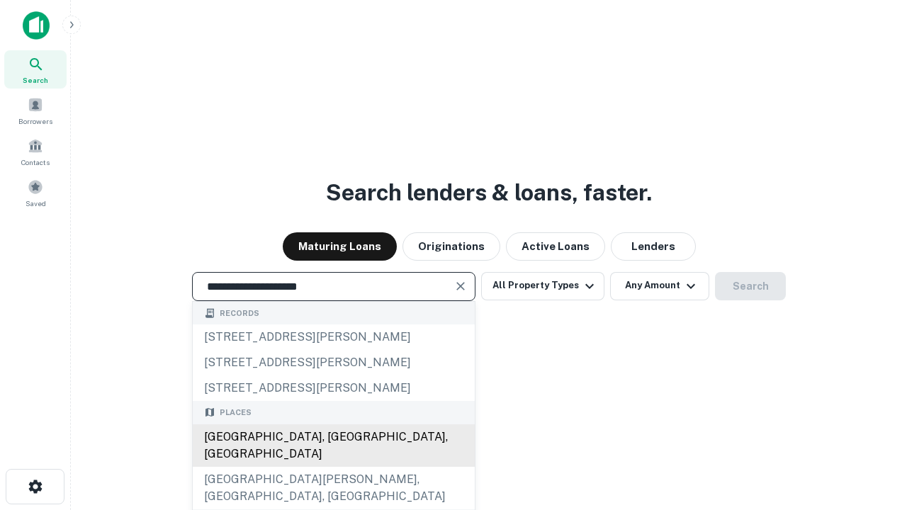
click at [333, 467] on div "Santa Monica, CA, USA" at bounding box center [334, 445] width 282 height 42
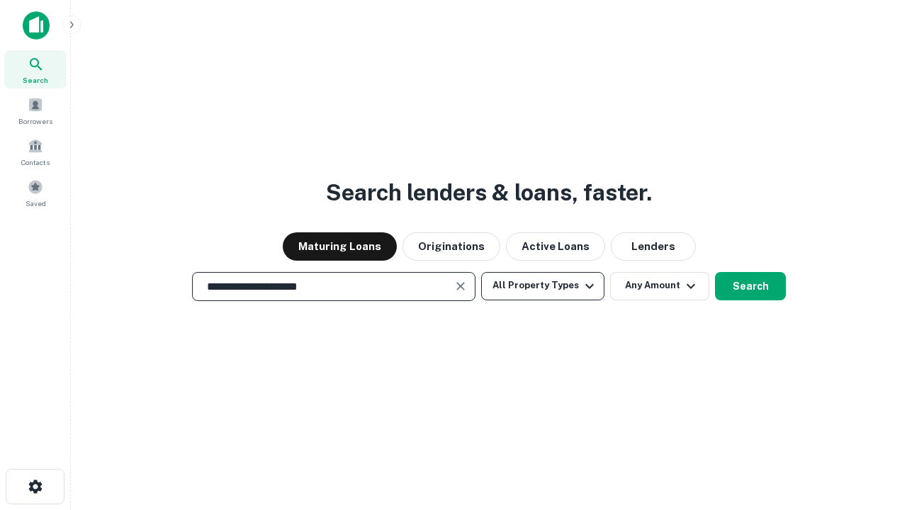
type input "**********"
click at [543, 285] on button "All Property Types" at bounding box center [542, 286] width 123 height 28
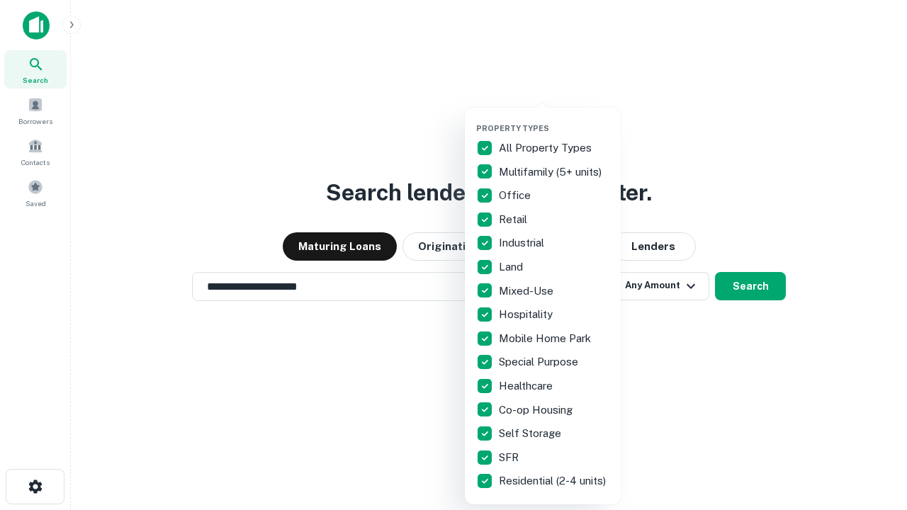
click at [554, 119] on button "button" at bounding box center [554, 119] width 156 height 1
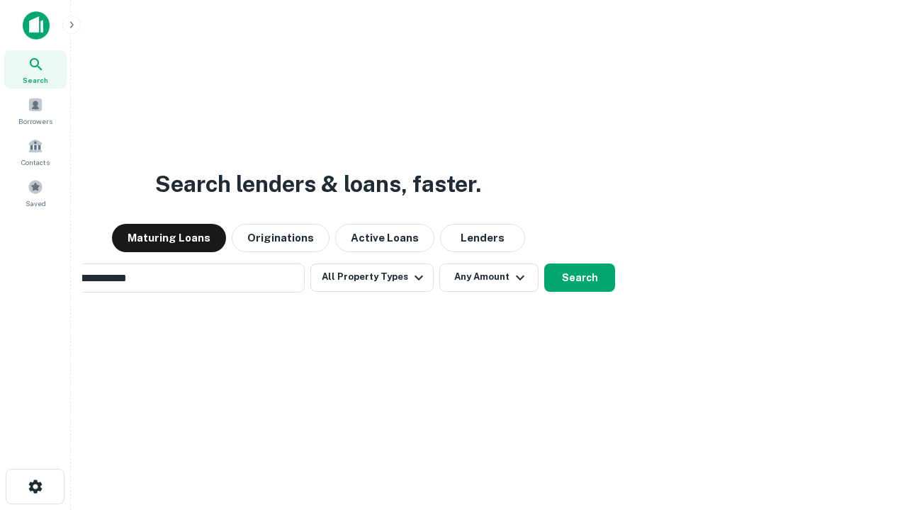
scroll to position [22, 0]
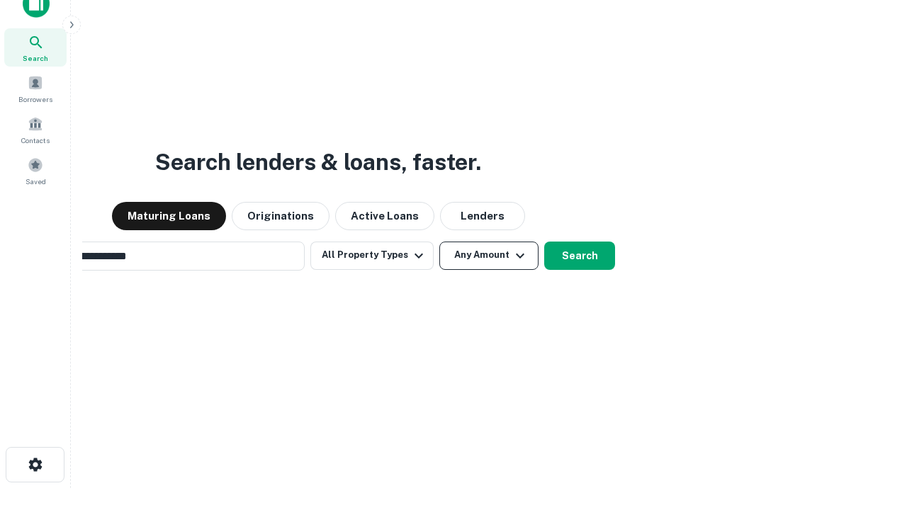
click at [439, 242] on button "Any Amount" at bounding box center [488, 256] width 99 height 28
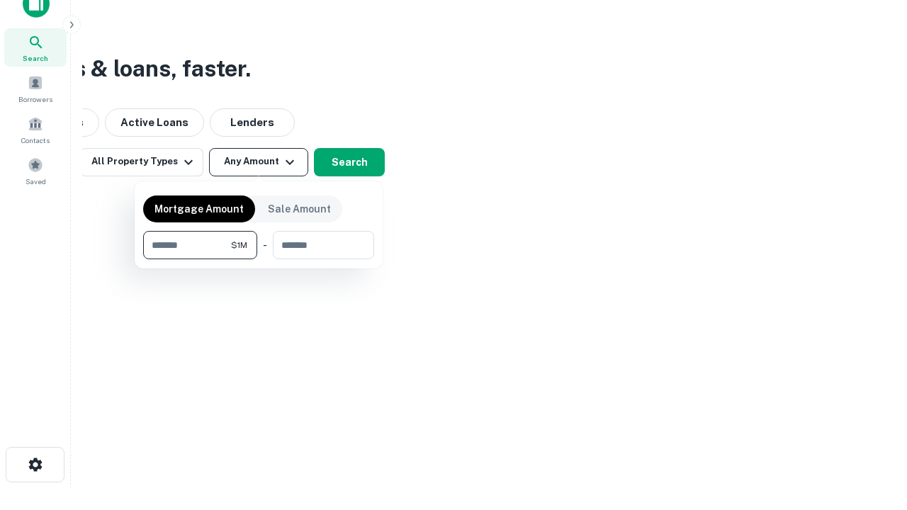
scroll to position [23, 0]
type input "*******"
click at [259, 259] on button "button" at bounding box center [258, 259] width 231 height 1
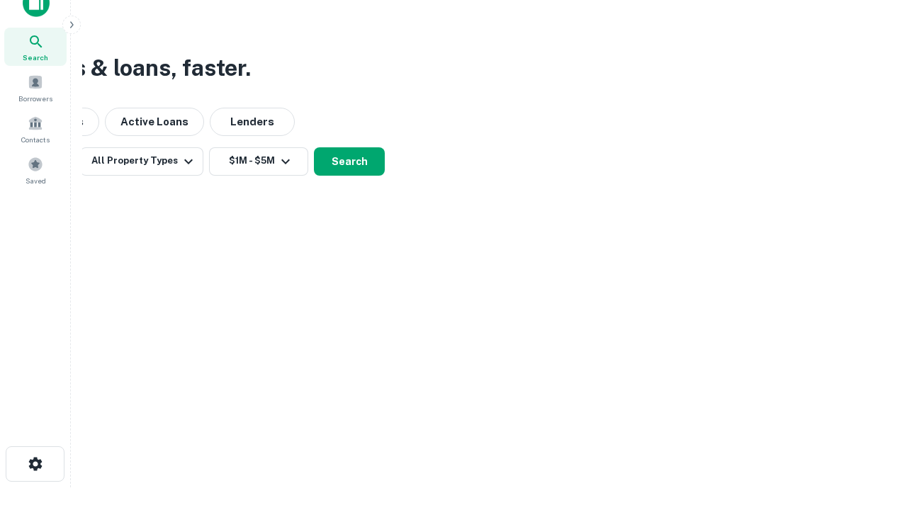
scroll to position [22, 0]
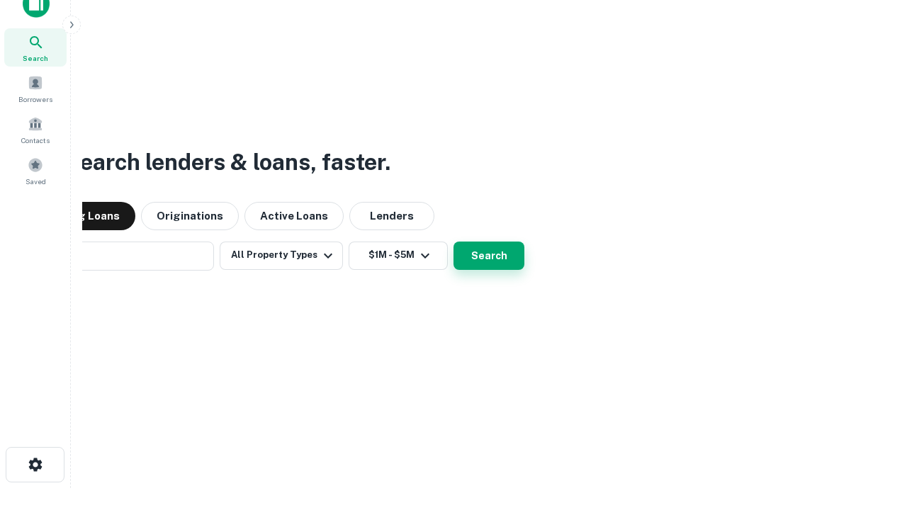
click at [453, 242] on button "Search" at bounding box center [488, 256] width 71 height 28
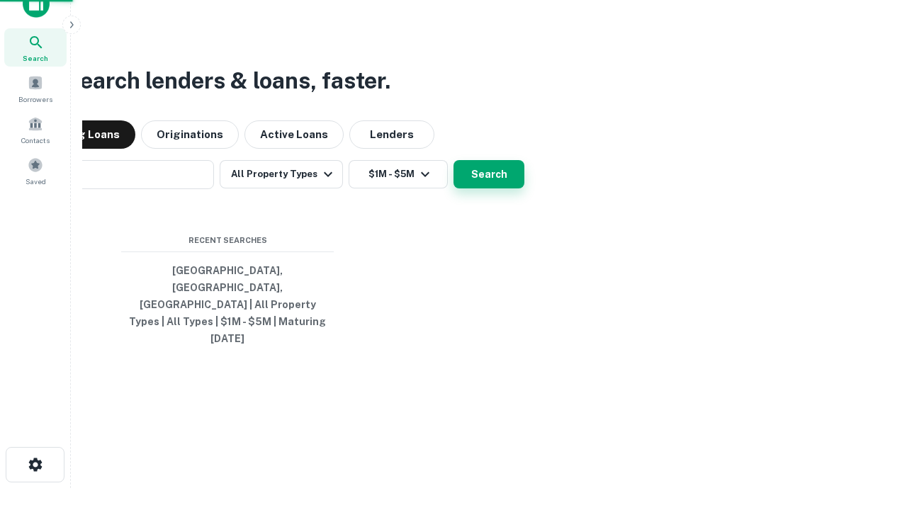
scroll to position [23, 0]
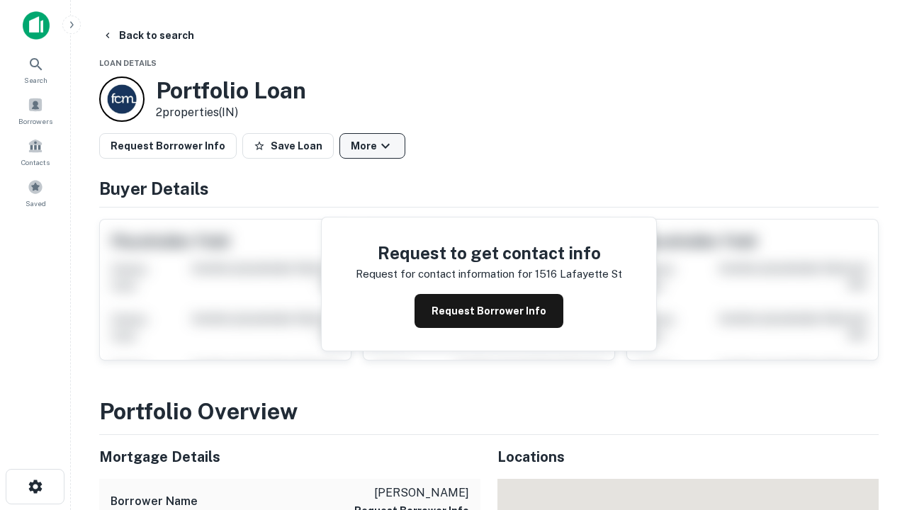
click at [372, 146] on button "More" at bounding box center [372, 145] width 66 height 25
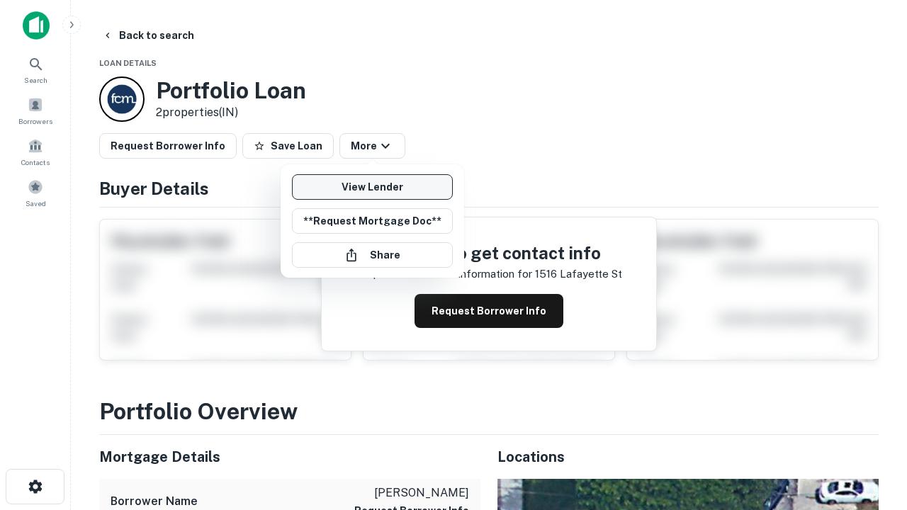
click at [372, 187] on link "View Lender" at bounding box center [372, 186] width 161 height 25
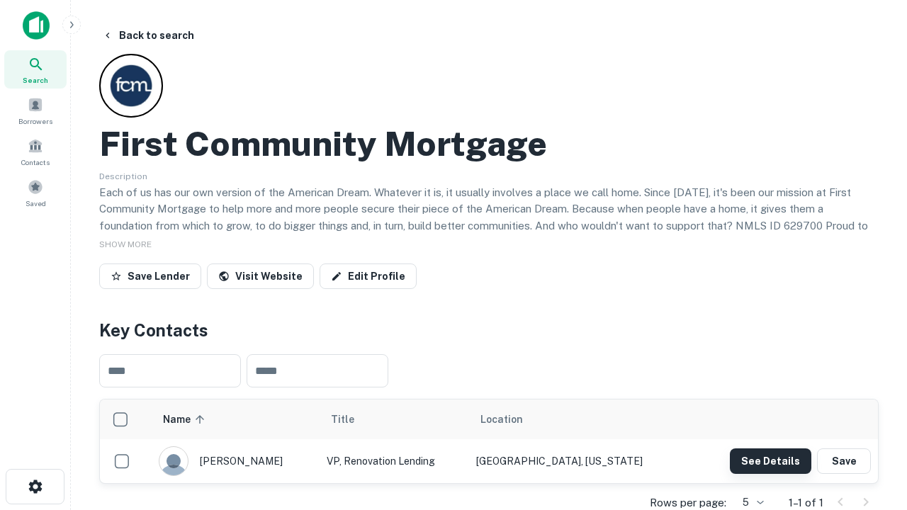
click at [770, 460] on button "See Details" at bounding box center [770, 460] width 81 height 25
click at [35, 487] on icon "button" at bounding box center [35, 486] width 17 height 17
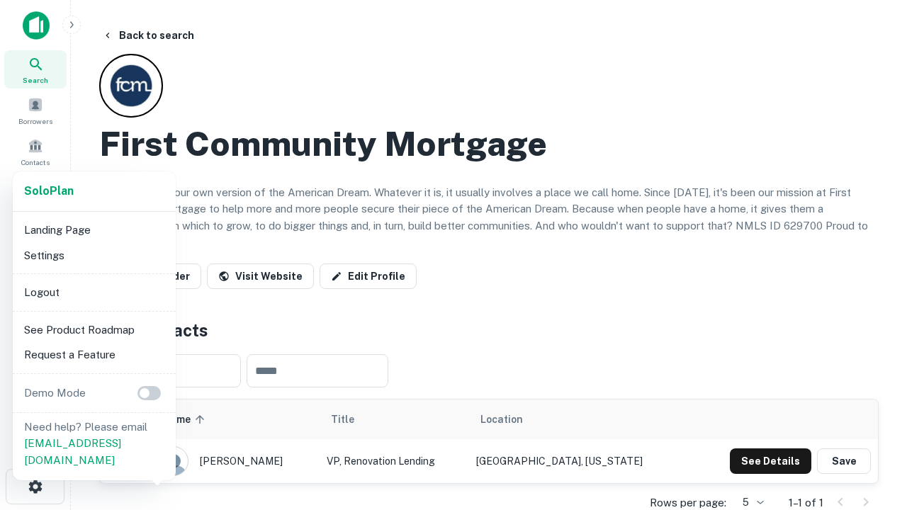
click at [93, 292] on li "Logout" at bounding box center [94, 292] width 152 height 25
